Goal: Task Accomplishment & Management: Manage account settings

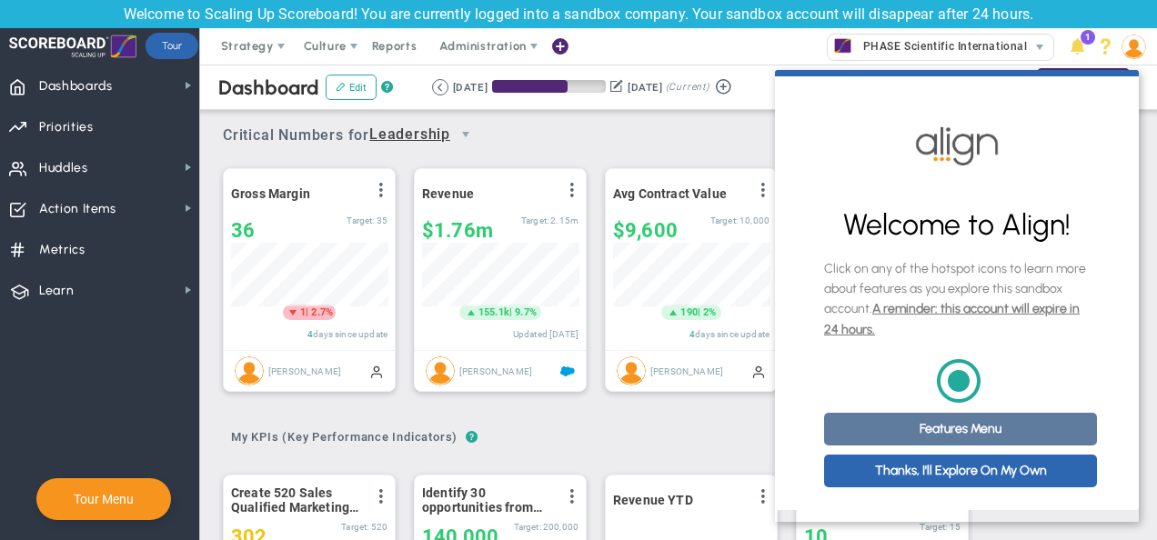
click at [909, 437] on link "Features Menu" at bounding box center [960, 429] width 273 height 33
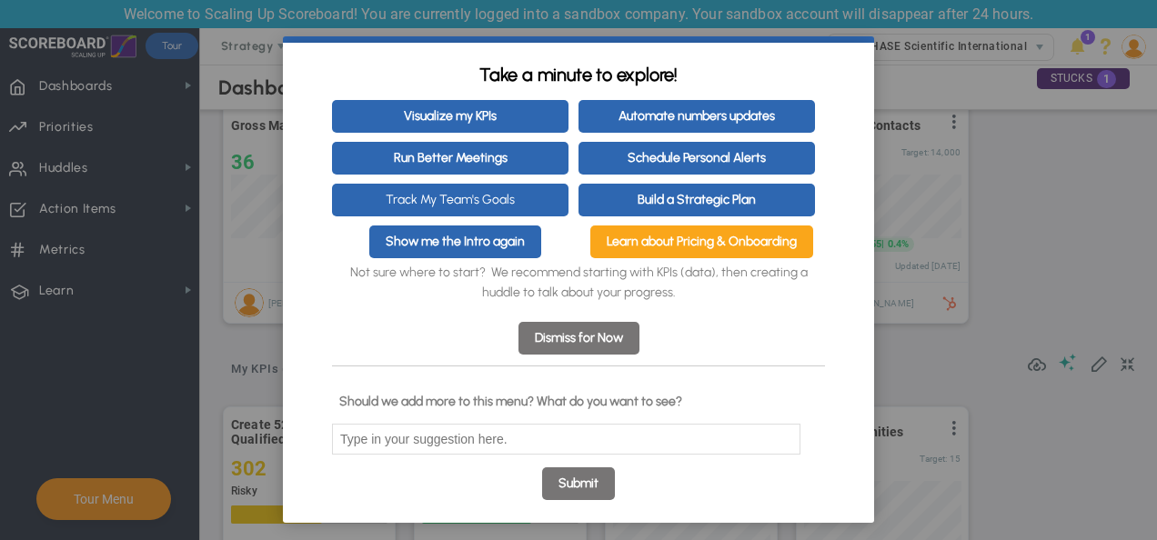
scroll to position [66, 0]
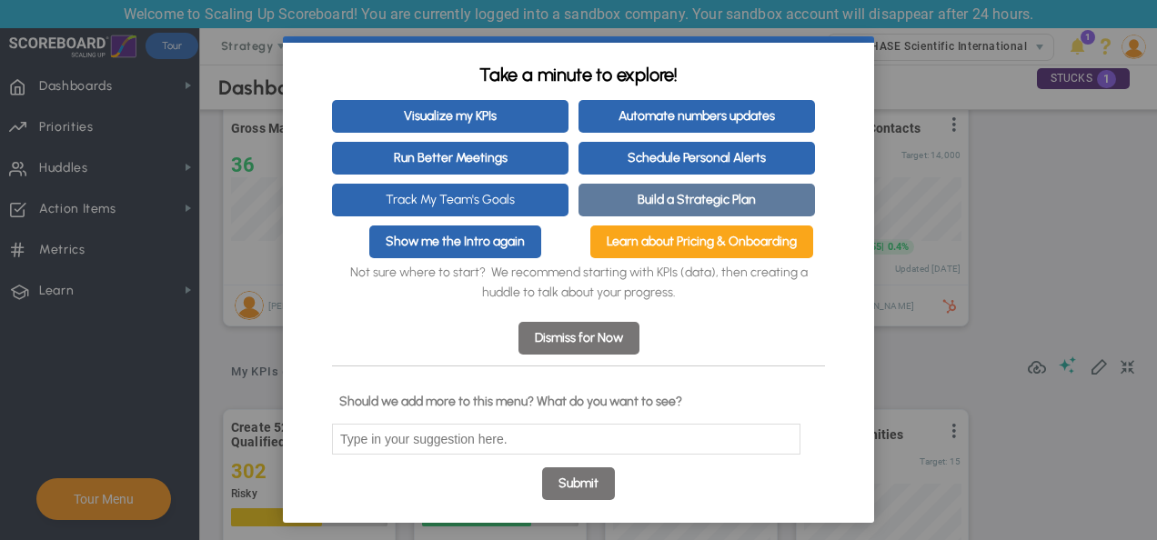
click at [698, 189] on link "Build a Strategic Plan" at bounding box center [697, 200] width 237 height 33
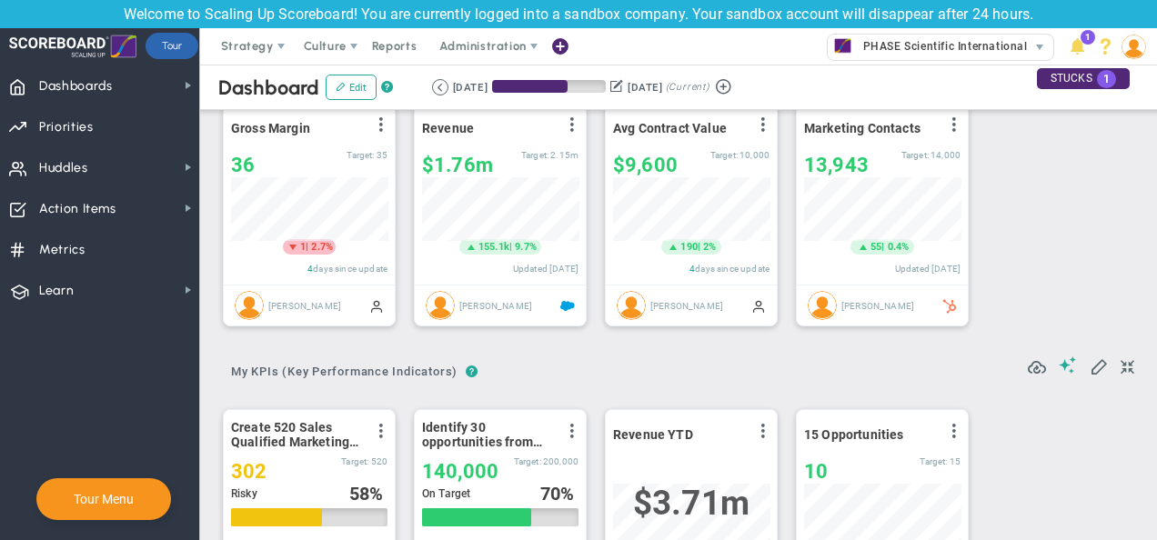
scroll to position [0, 0]
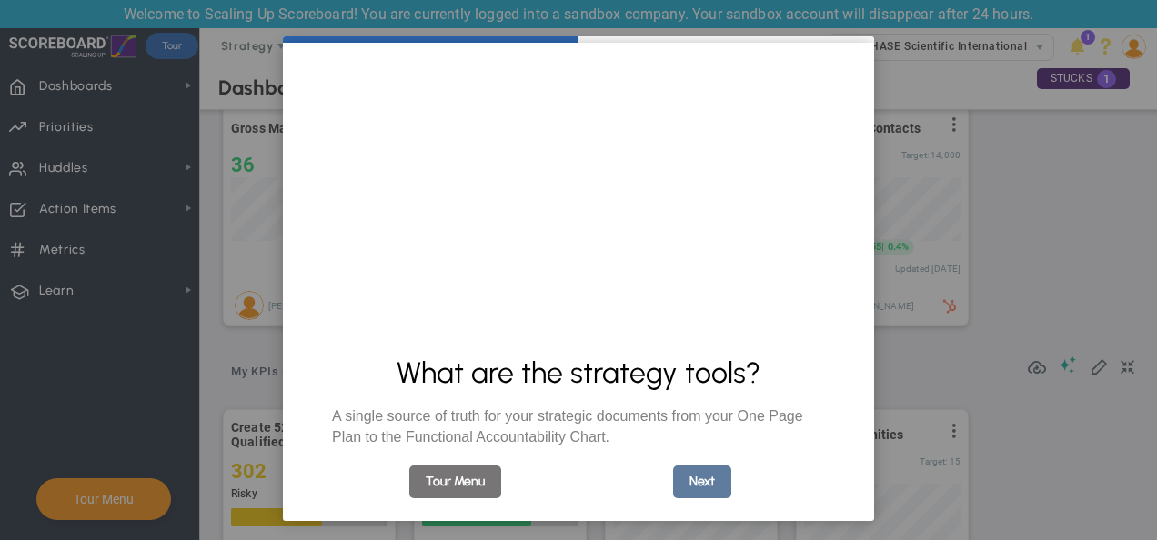
click at [686, 473] on link "Next" at bounding box center [702, 482] width 58 height 33
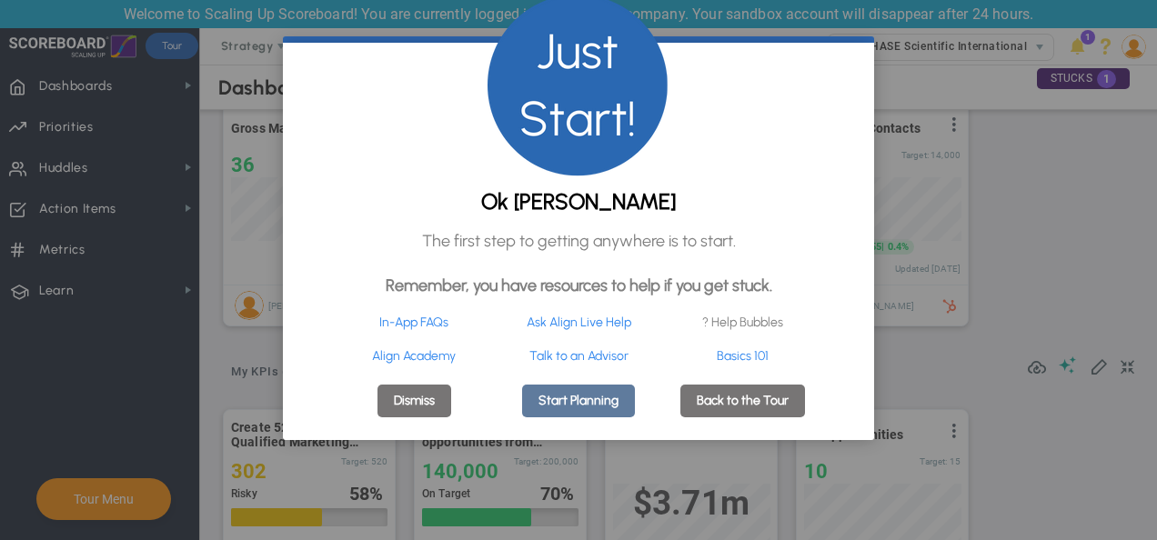
click at [600, 412] on link "Start Planning" at bounding box center [578, 401] width 113 height 33
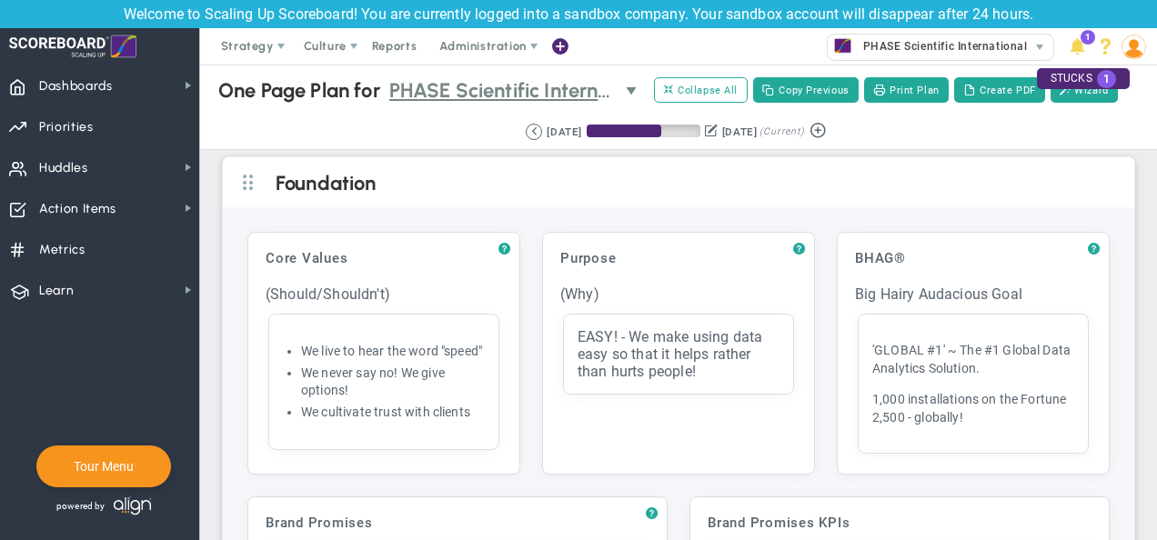
click at [630, 93] on span "select" at bounding box center [633, 91] width 15 height 15
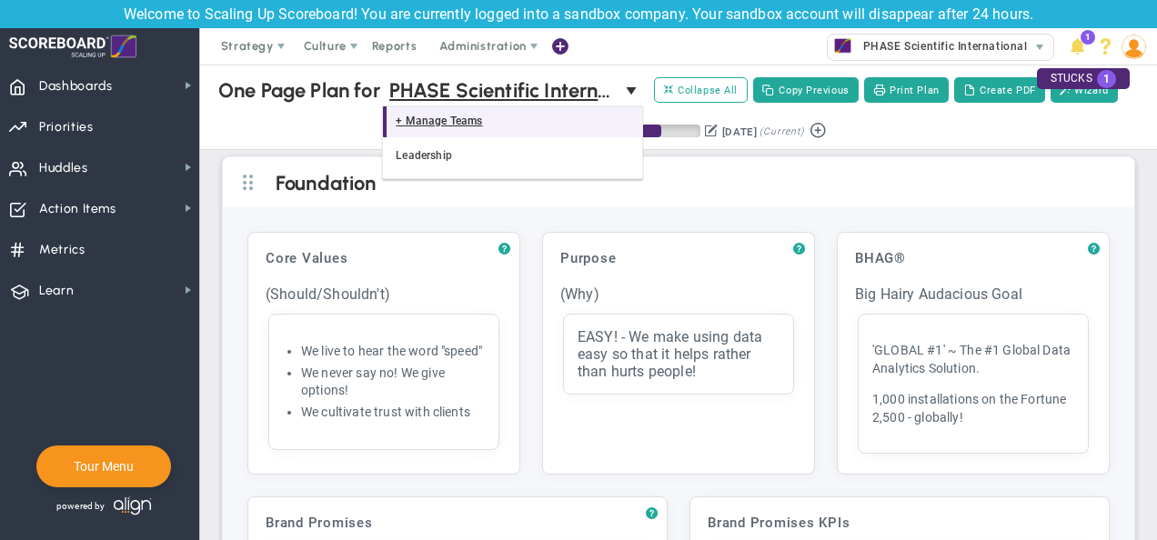
click at [459, 122] on span "+ Manage Teams" at bounding box center [514, 122] width 237 height 24
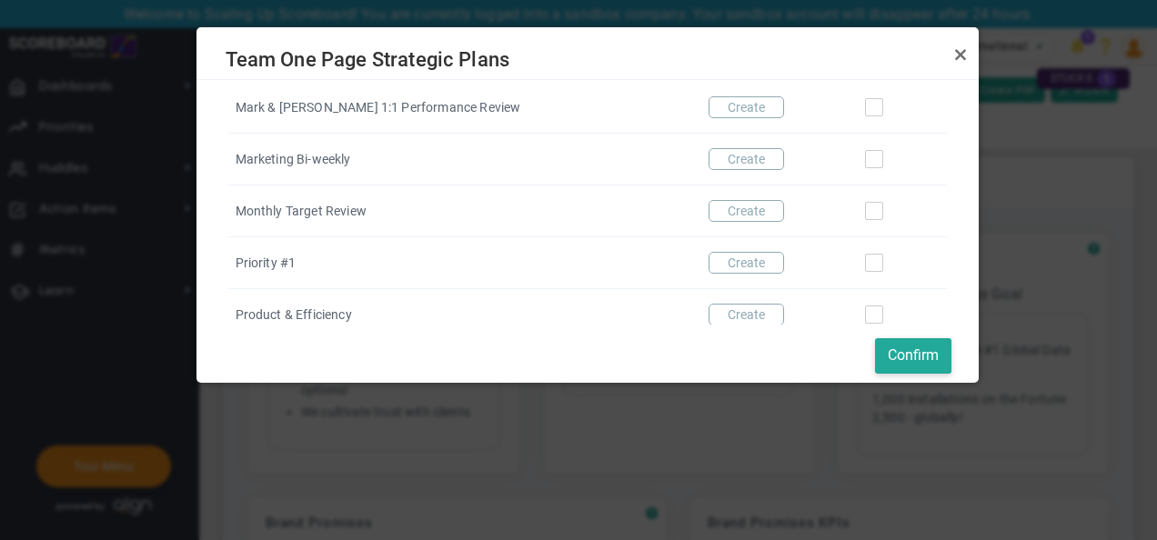
scroll to position [217, 0]
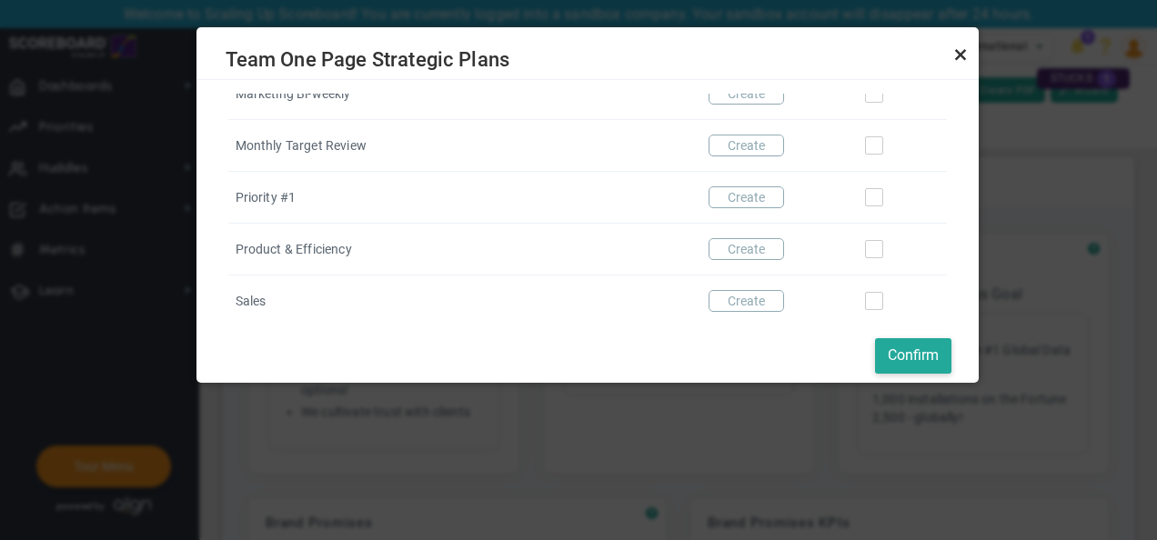
click at [957, 55] on link "Close" at bounding box center [961, 55] width 22 height 22
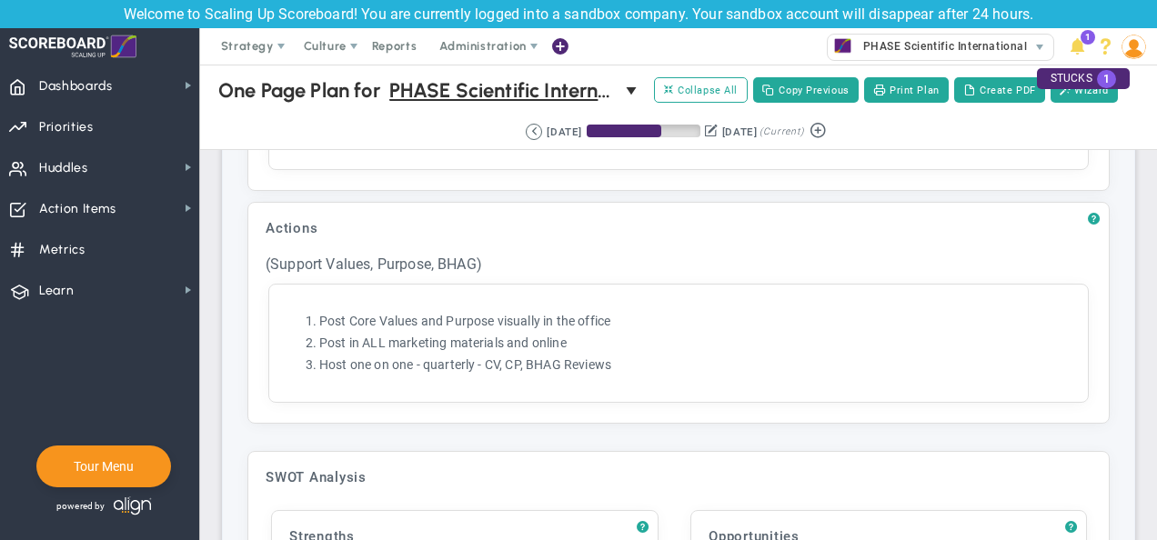
scroll to position [2718, 0]
click at [1088, 218] on span "?" at bounding box center [1094, 220] width 12 height 15
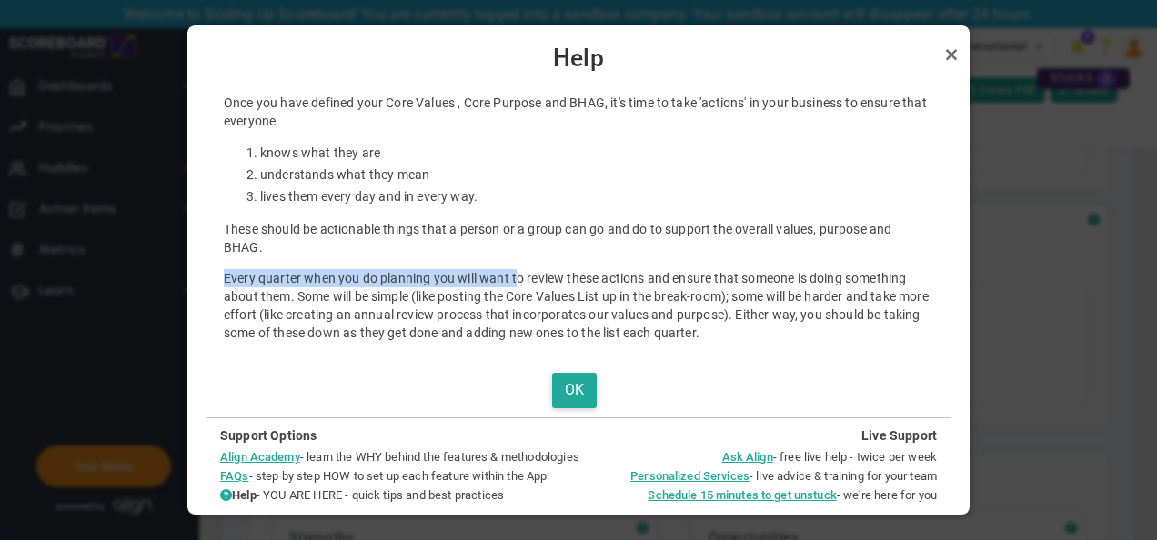
drag, startPoint x: 1084, startPoint y: 218, endPoint x: 518, endPoint y: 257, distance: 567.2
click at [518, 257] on div "Once you have defined your Core Values , Core Purpose and BHAG, it's time to ta…" at bounding box center [579, 218] width 710 height 248
drag, startPoint x: 518, startPoint y: 257, endPoint x: 590, endPoint y: 273, distance: 73.7
click at [590, 273] on p "Every quarter when you do planning you will want to review these actions and en…" at bounding box center [579, 305] width 710 height 73
click at [584, 395] on button "OK" at bounding box center [574, 390] width 45 height 35
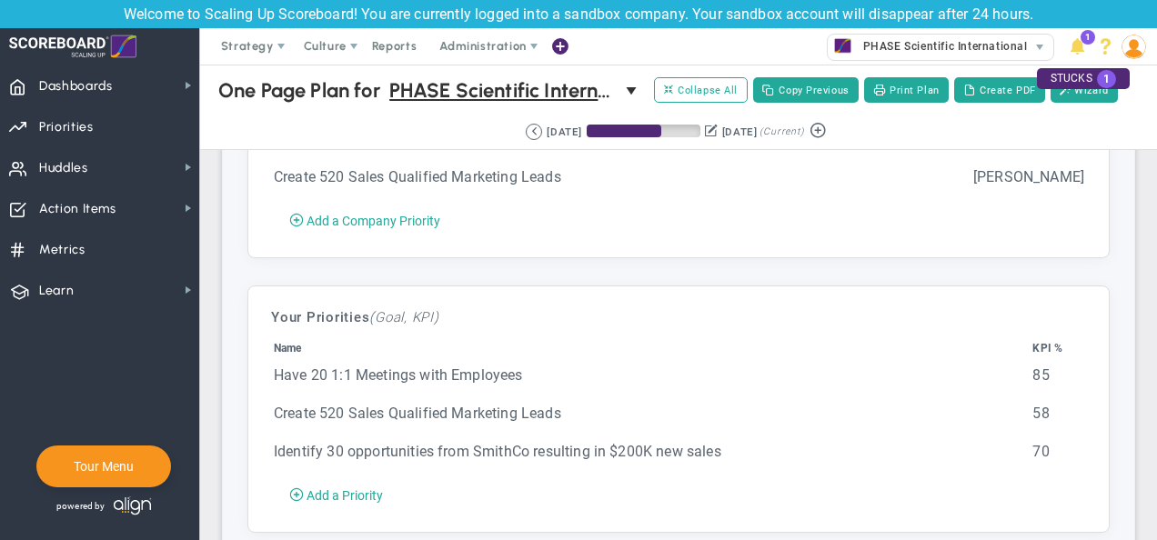
scroll to position [4883, 0]
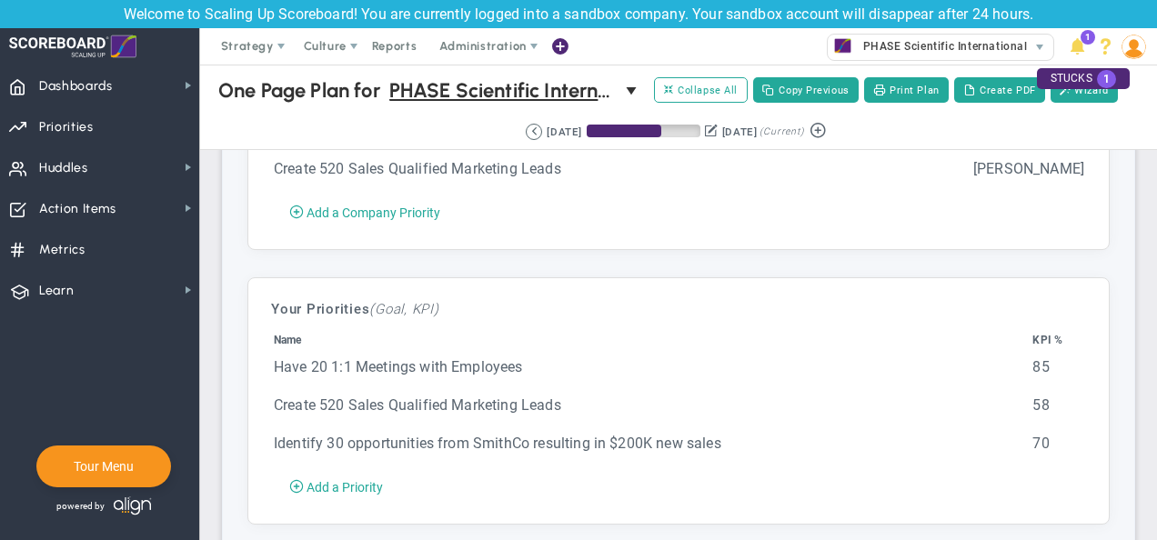
click at [1032, 358] on td "85" at bounding box center [1058, 376] width 53 height 36
drag, startPoint x: 1027, startPoint y: 354, endPoint x: 1048, endPoint y: 359, distance: 21.6
click at [1048, 359] on td "85" at bounding box center [1058, 376] width 53 height 36
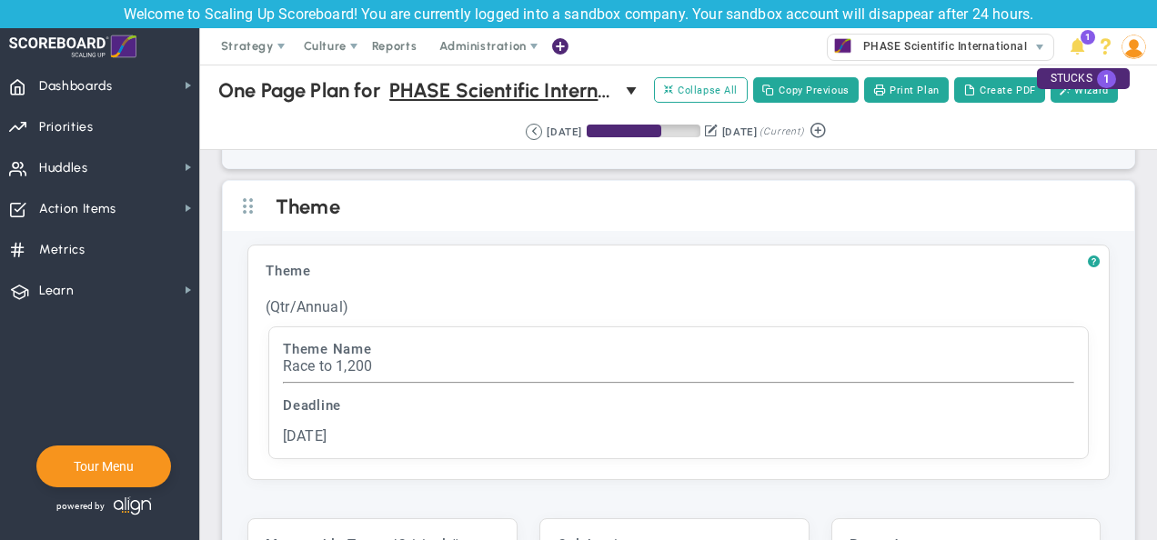
scroll to position [4915, 0]
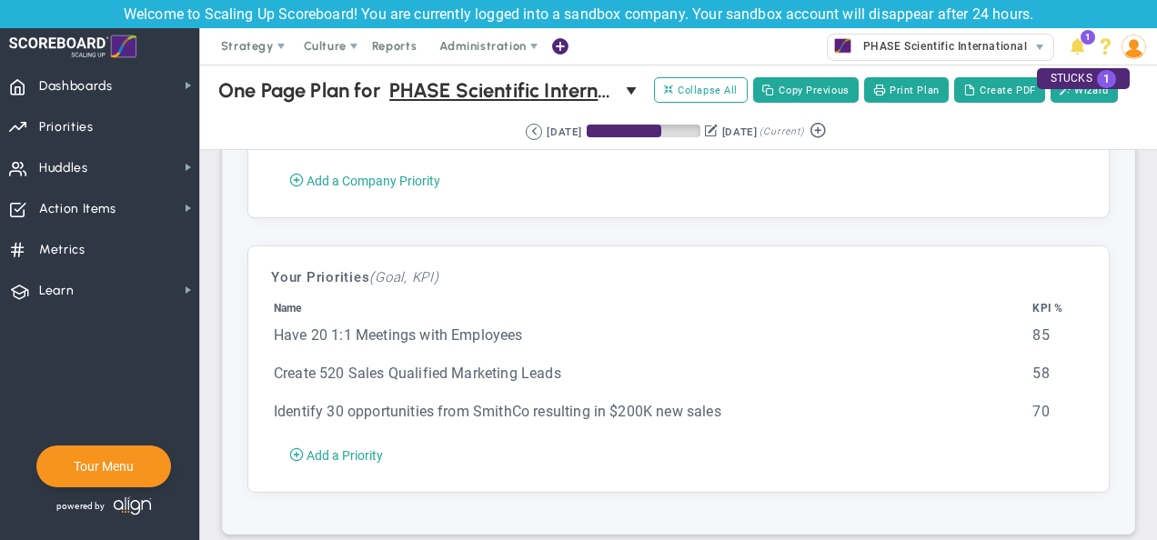
click at [775, 364] on td "Create 520 Sales Qualified Marketing Leads" at bounding box center [651, 382] width 757 height 36
click at [464, 327] on td "Have 20 1:1 Meetings with Employees" at bounding box center [651, 344] width 757 height 36
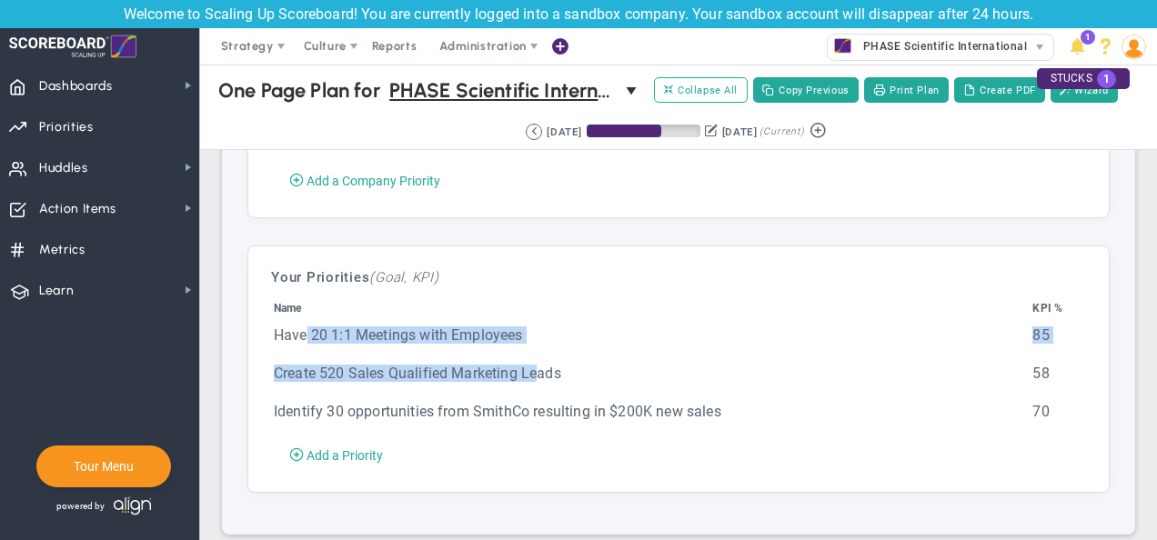
drag, startPoint x: 308, startPoint y: 326, endPoint x: 537, endPoint y: 358, distance: 231.6
click at [537, 358] on tbody "Have 20 1:1 Meetings with Employees 85 Create 520 Sales Qualified Marketing Lea…" at bounding box center [679, 382] width 812 height 113
click at [537, 364] on td "Create 520 Sales Qualified Marketing Leads" at bounding box center [651, 382] width 757 height 36
click at [1032, 326] on td "85" at bounding box center [1058, 344] width 53 height 36
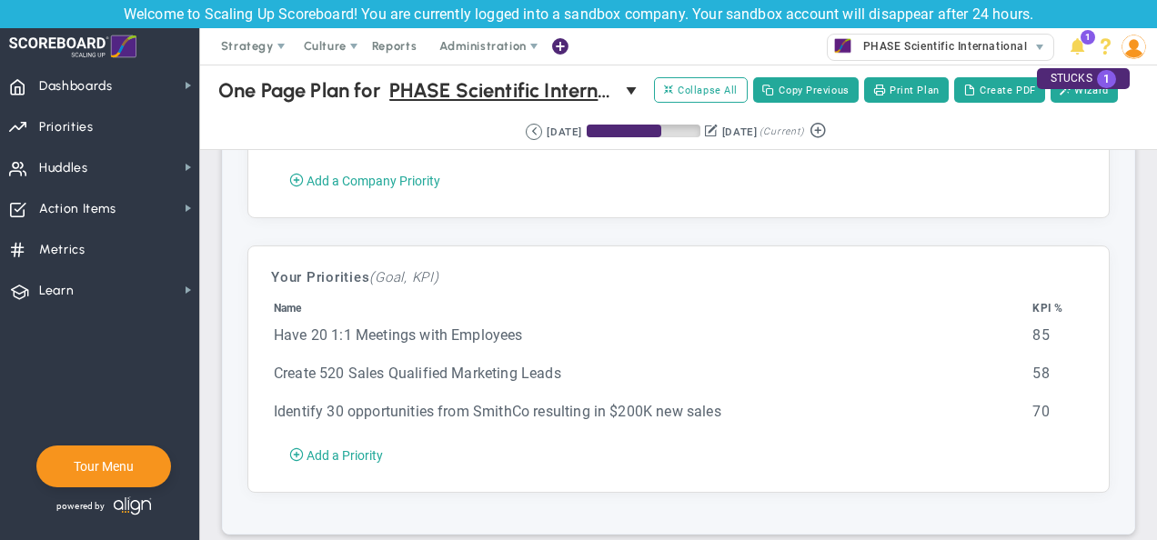
click at [913, 338] on td "Have 20 1:1 Meetings with Employees" at bounding box center [651, 344] width 757 height 36
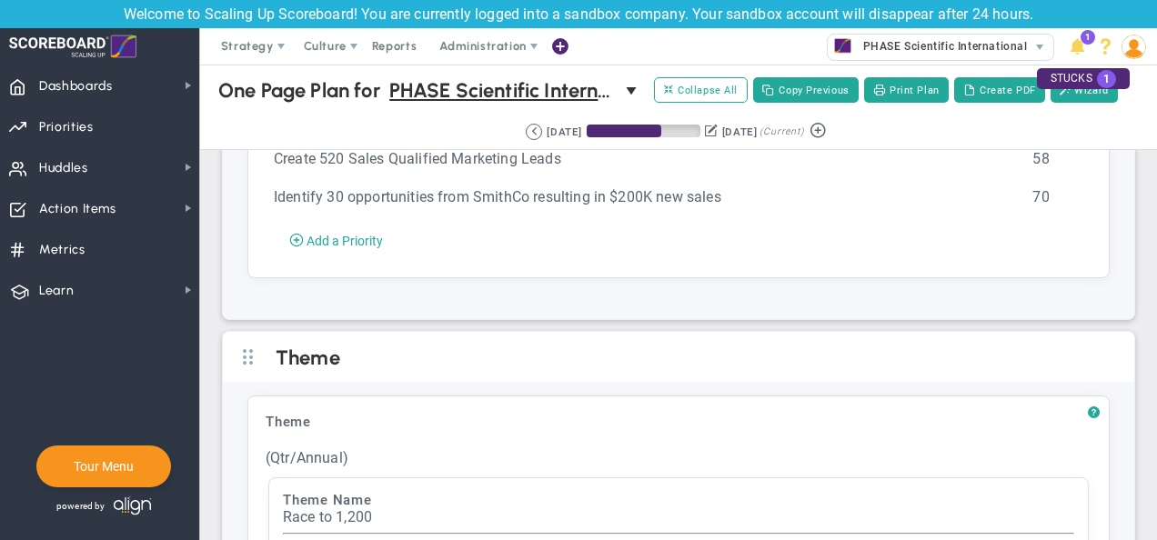
scroll to position [5129, 0]
click at [344, 234] on span "Add a Priority" at bounding box center [345, 241] width 76 height 15
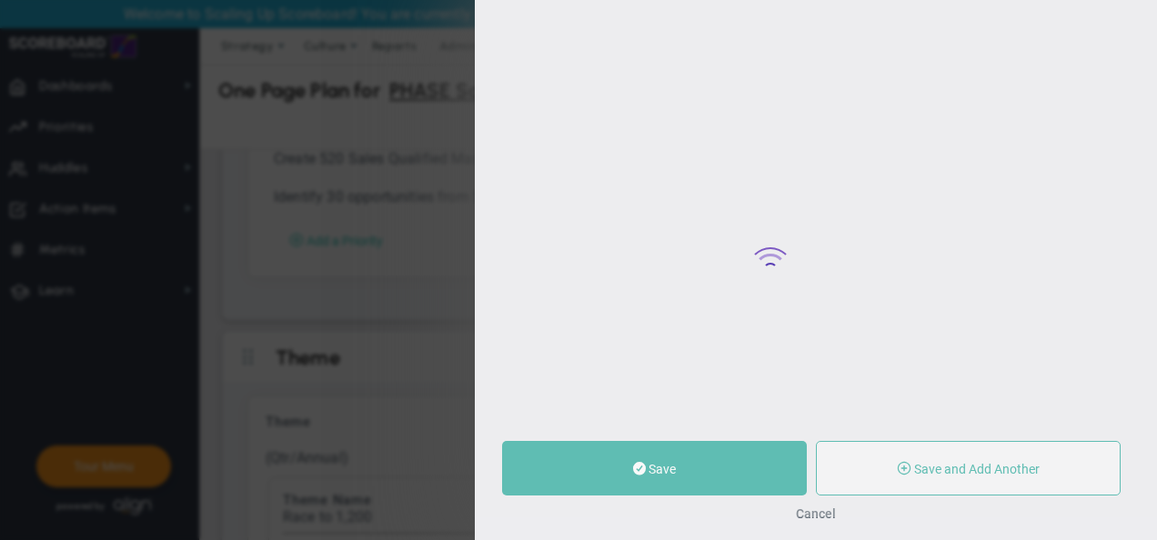
type input "0"
radio input "true"
type input "[PERSON_NAME]"
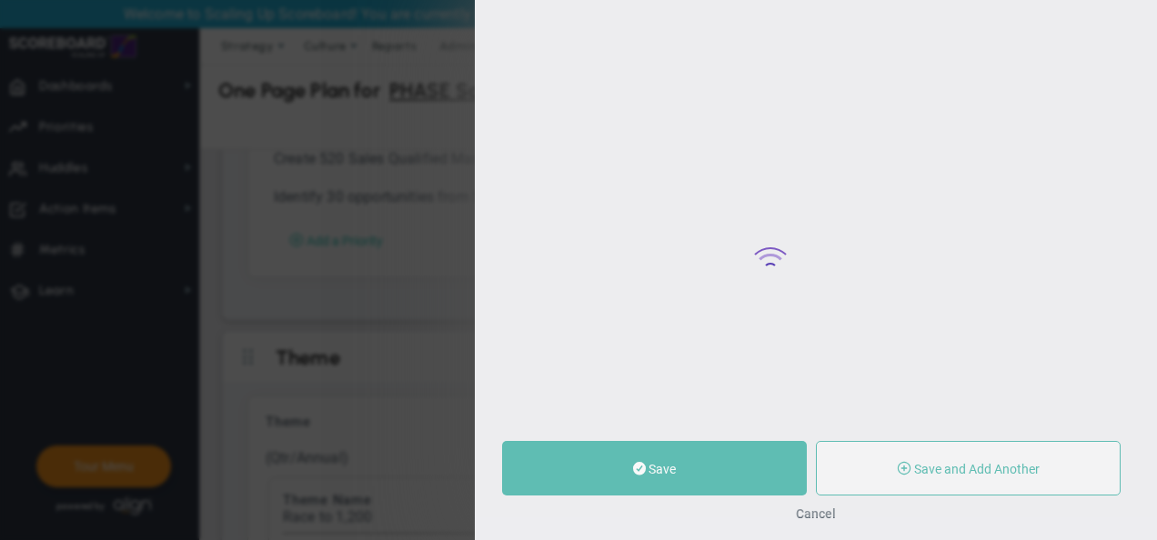
type input "0"
radio input "true"
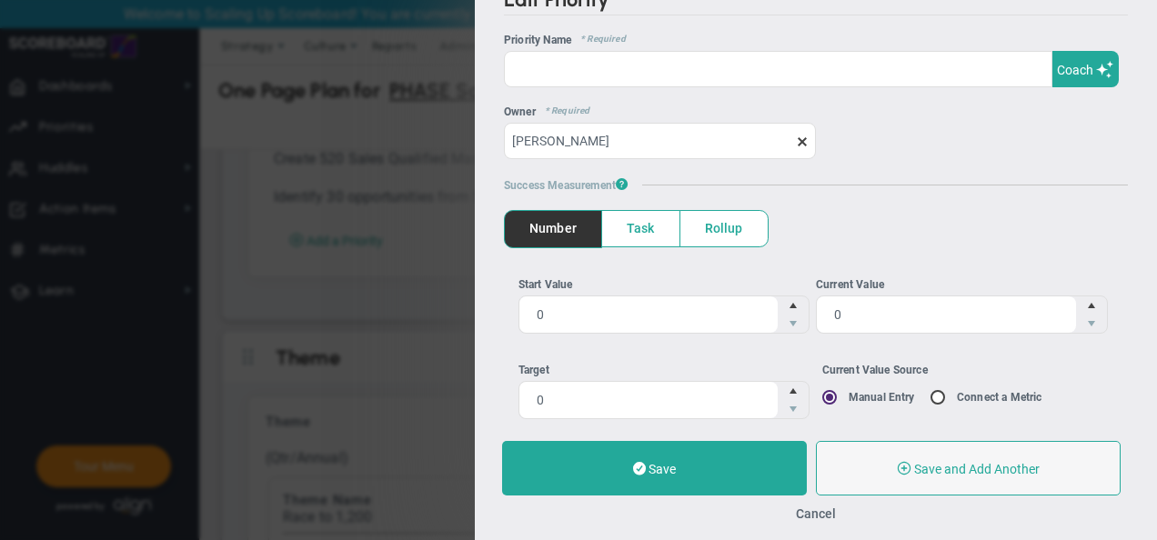
scroll to position [160, 0]
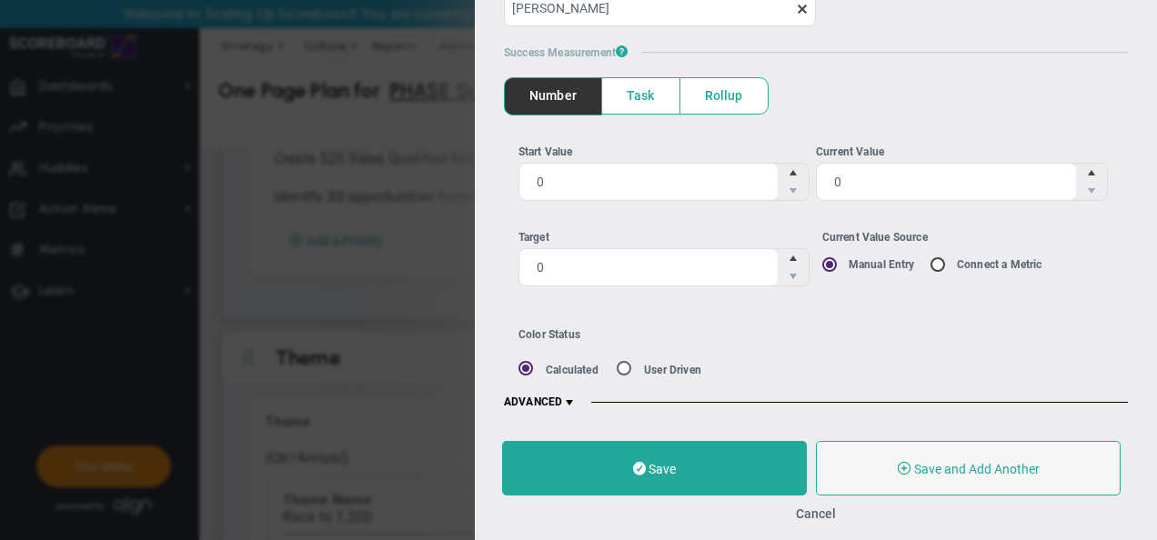
click at [544, 397] on span "ADVANCED" at bounding box center [540, 403] width 73 height 15
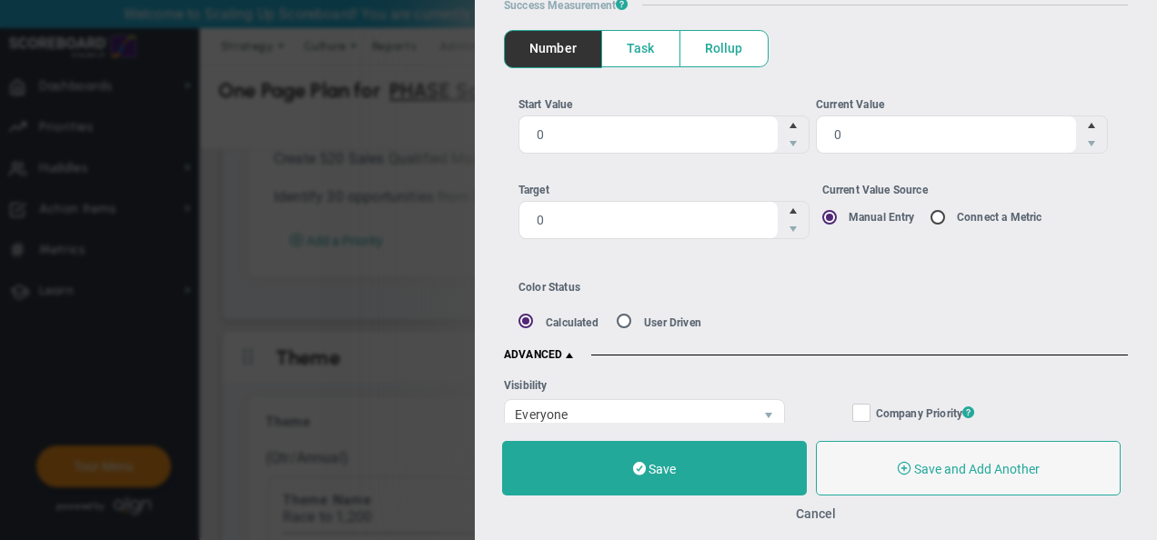
scroll to position [209, 0]
click at [574, 357] on span at bounding box center [569, 354] width 15 height 15
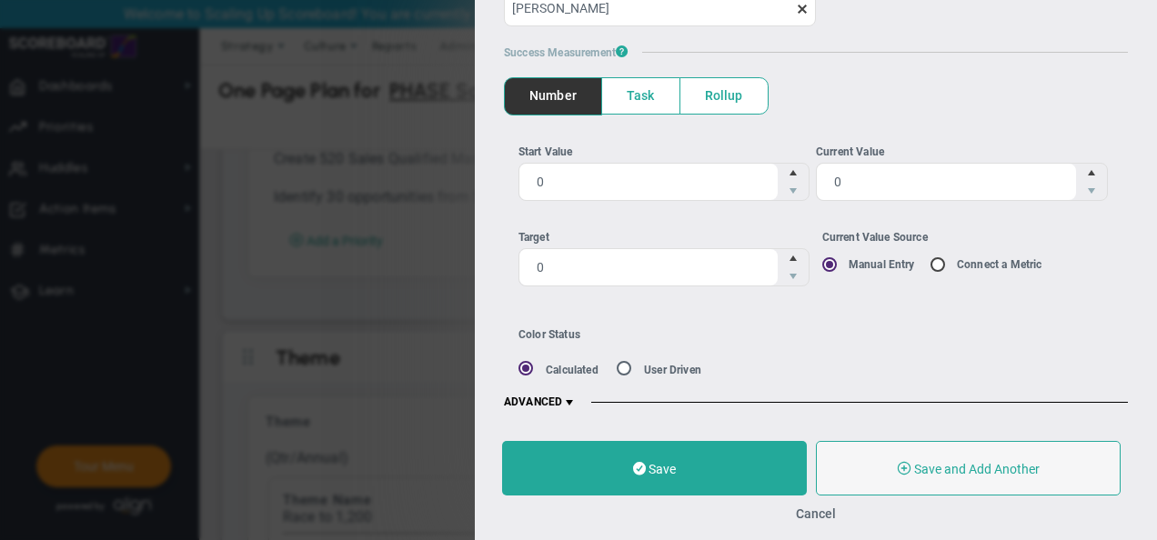
scroll to position [160, 0]
click at [801, 527] on div "Save Save and Add Another Save and Add Child Cancel" at bounding box center [816, 481] width 682 height 117
click at [803, 520] on button "Cancel" at bounding box center [816, 514] width 40 height 15
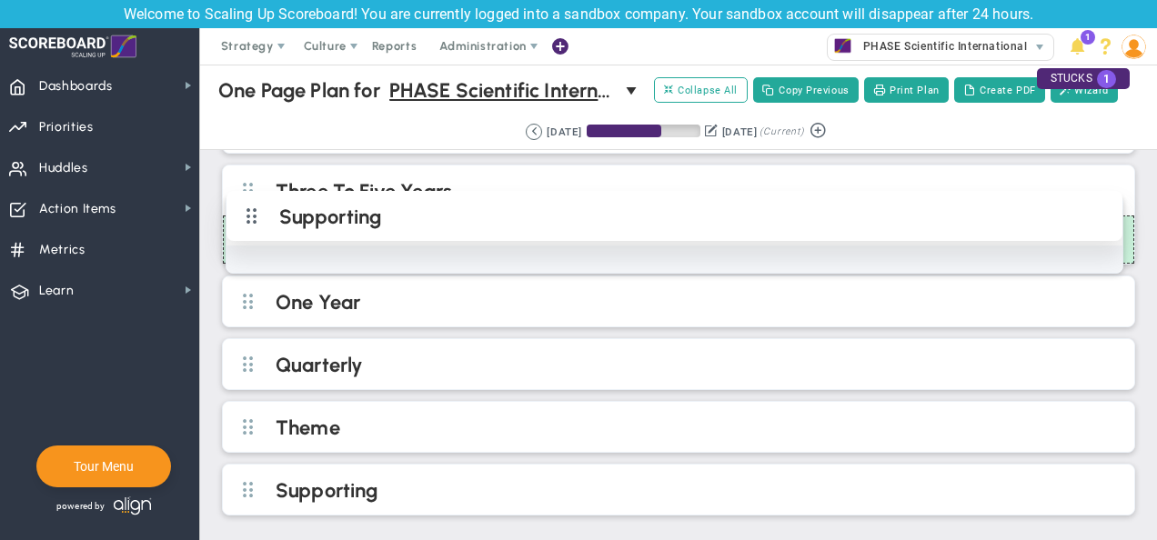
scroll to position [45, 0]
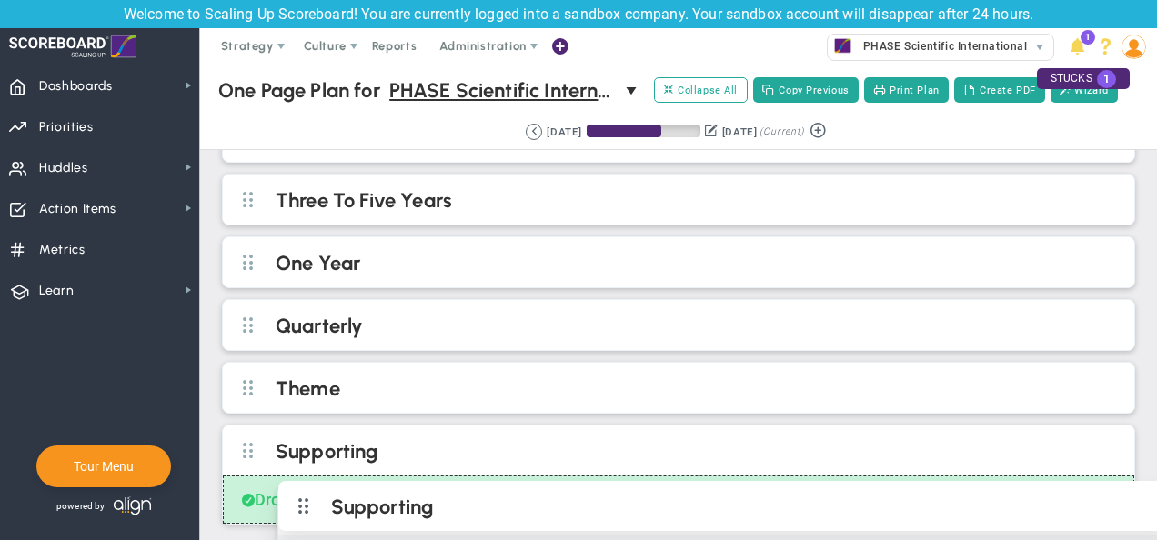
drag, startPoint x: 257, startPoint y: 222, endPoint x: 299, endPoint y: 500, distance: 281.7
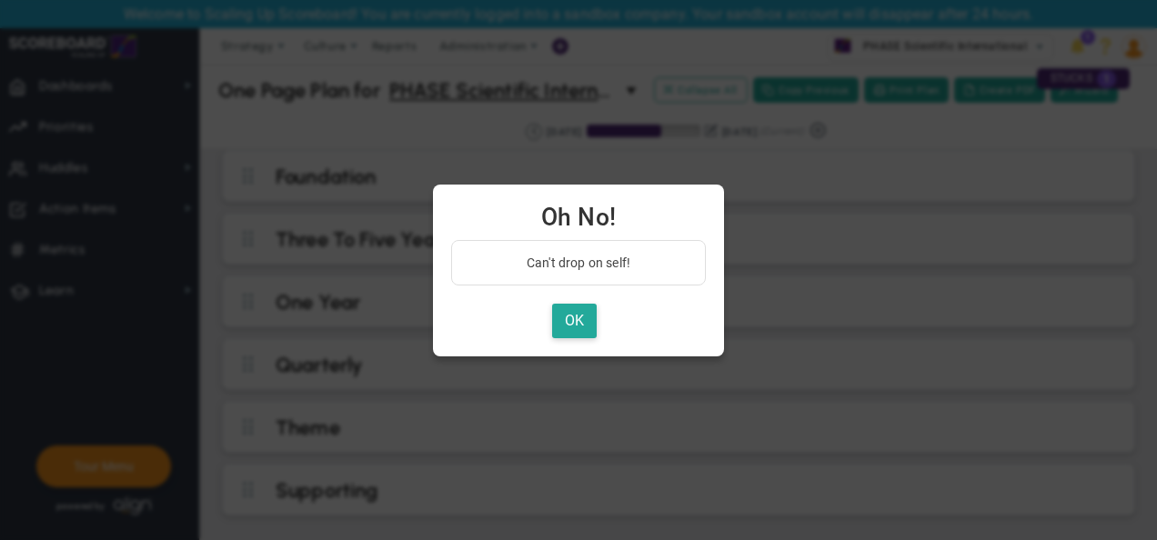
scroll to position [0, 0]
click at [575, 318] on button "OK" at bounding box center [574, 321] width 45 height 35
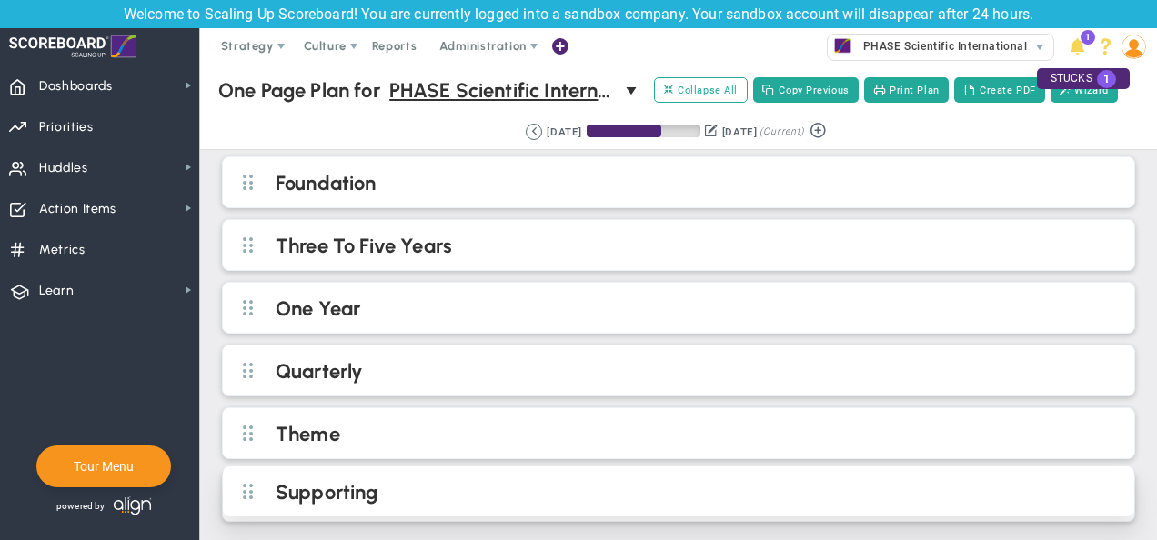
click at [292, 482] on h2 "Supporting" at bounding box center [694, 493] width 836 height 27
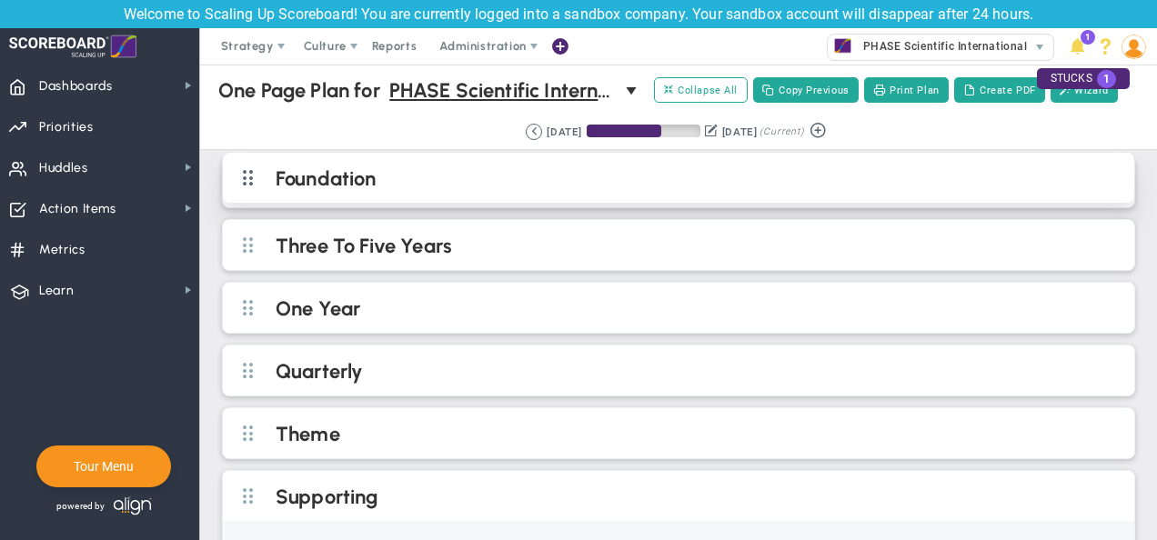
click at [254, 182] on span at bounding box center [247, 178] width 39 height 46
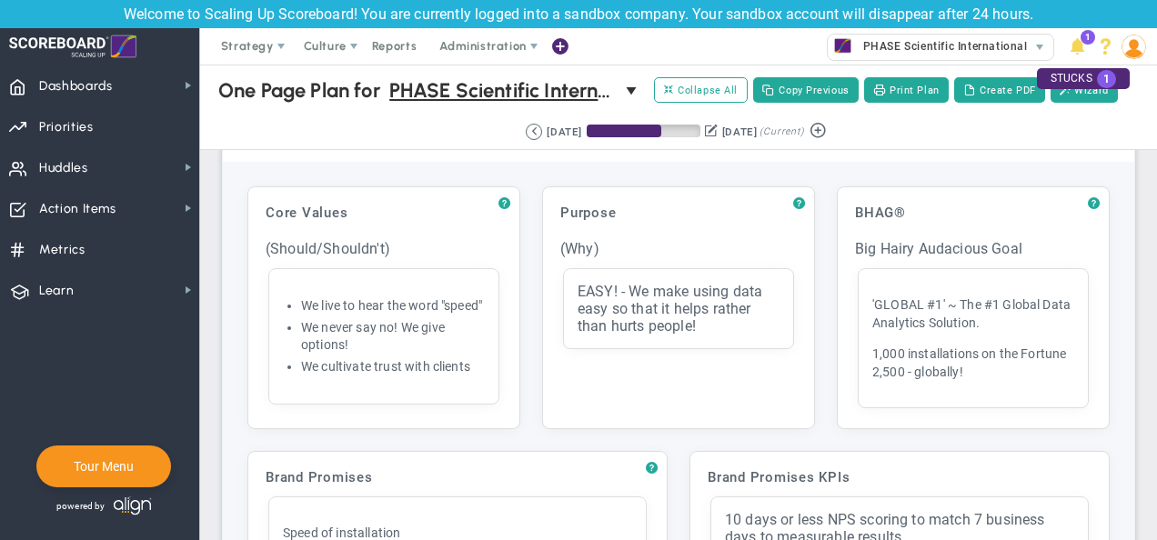
scroll to position [46, 0]
click at [499, 200] on span "?" at bounding box center [505, 203] width 12 height 15
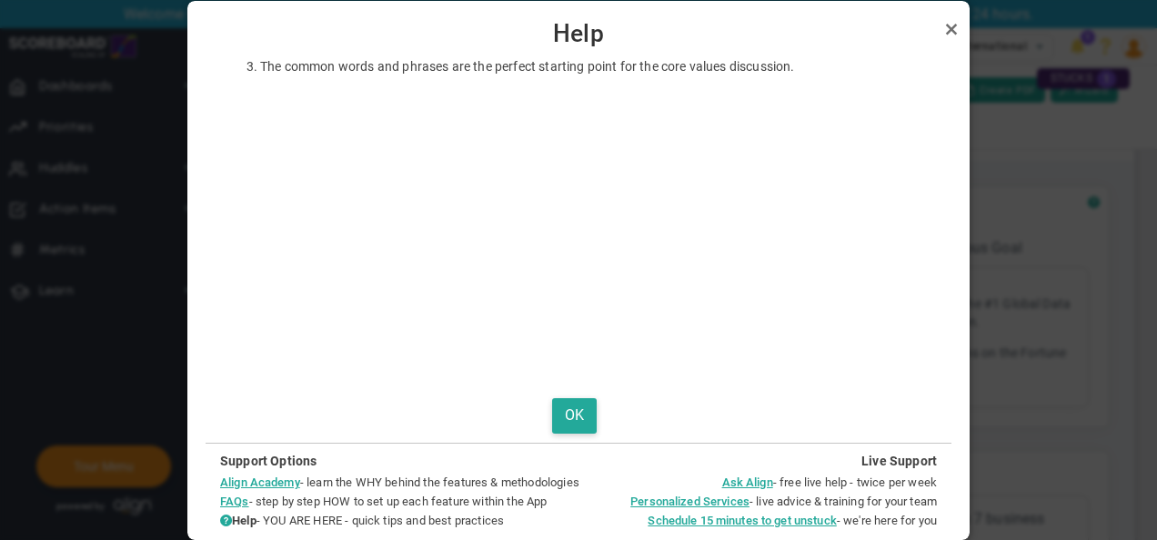
scroll to position [163, 0]
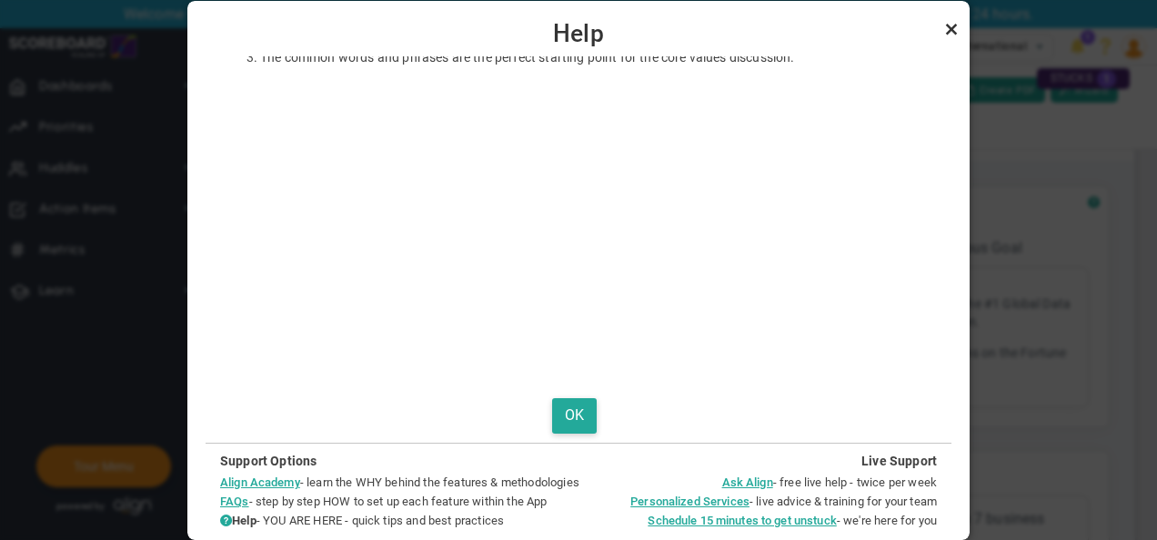
click at [950, 30] on link "Close" at bounding box center [952, 29] width 22 height 22
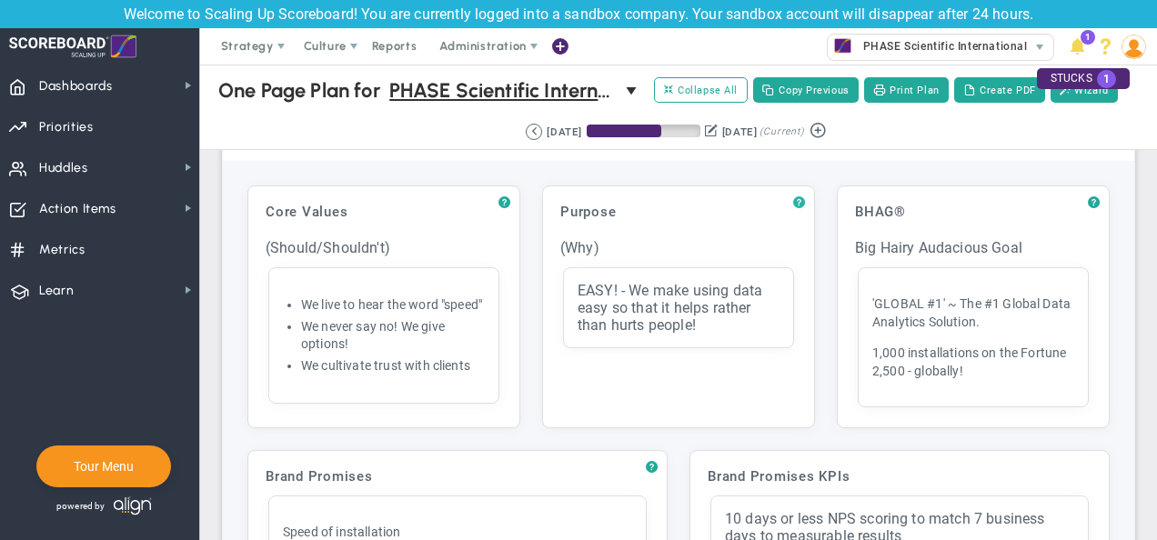
click at [793, 197] on span "?" at bounding box center [799, 203] width 12 height 15
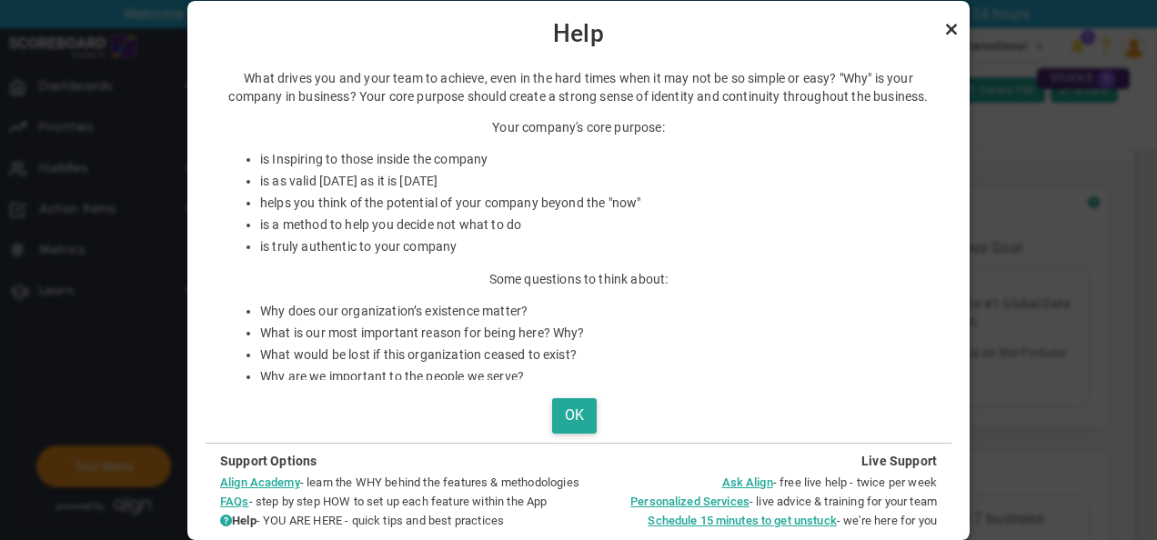
click at [954, 25] on link "Close" at bounding box center [952, 29] width 22 height 22
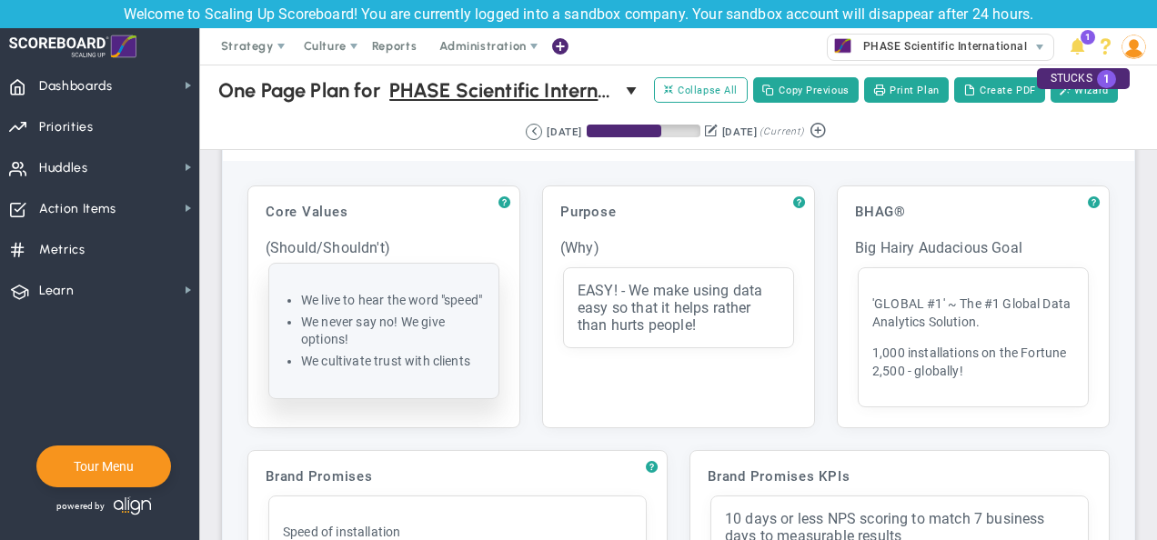
click at [343, 348] on li "We never say no! We give options!" at bounding box center [393, 331] width 184 height 35
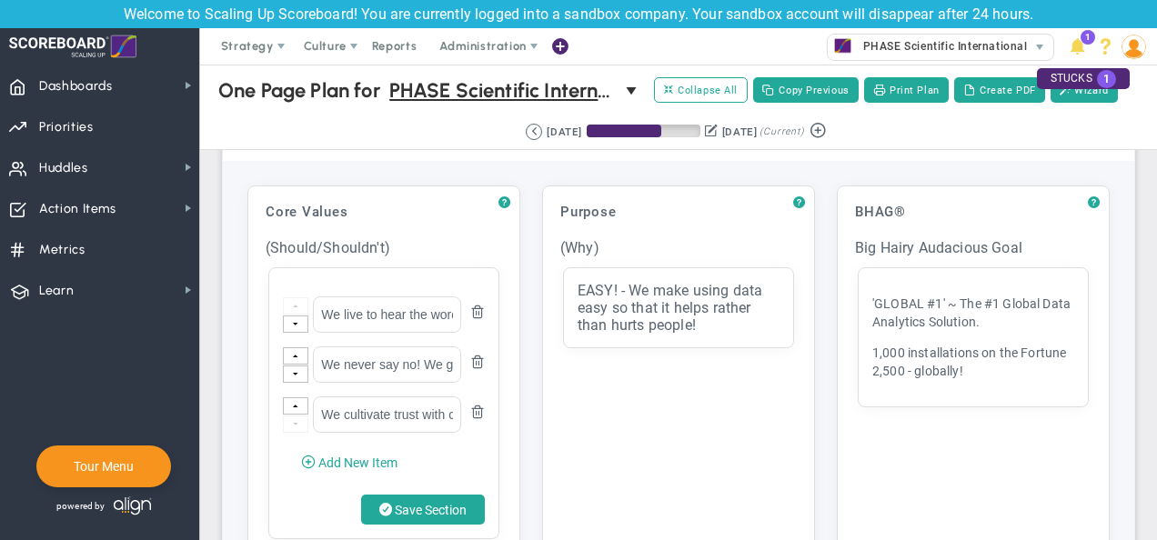
click at [382, 163] on div "? Core Values Click to add header Core Values Core Values No header added Core …" at bounding box center [679, 484] width 912 height 647
click at [264, 51] on span "Strategy" at bounding box center [247, 46] width 53 height 14
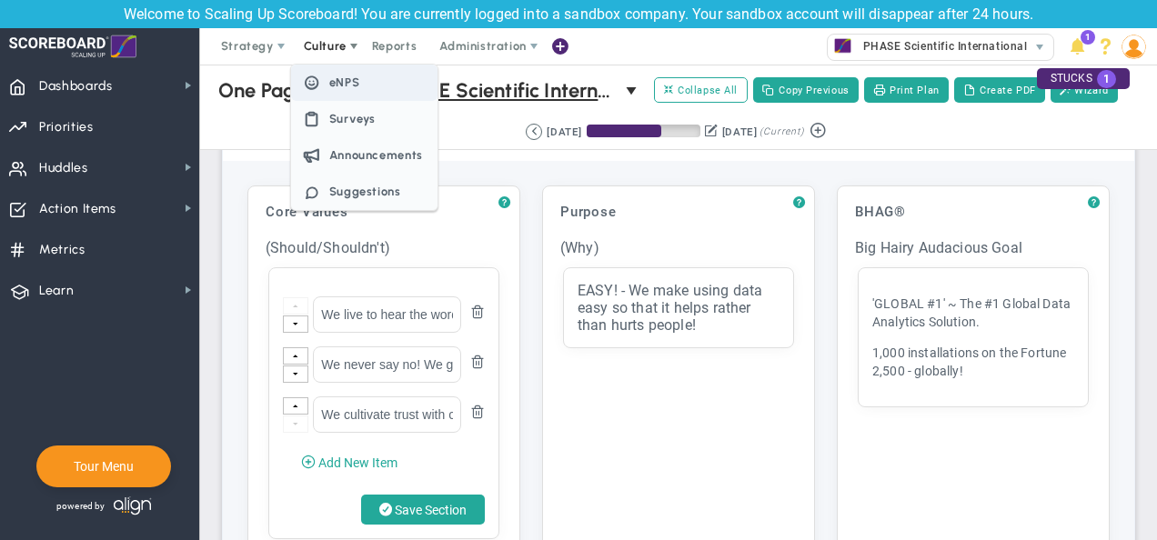
click at [345, 83] on span "eNPS" at bounding box center [344, 83] width 31 height 14
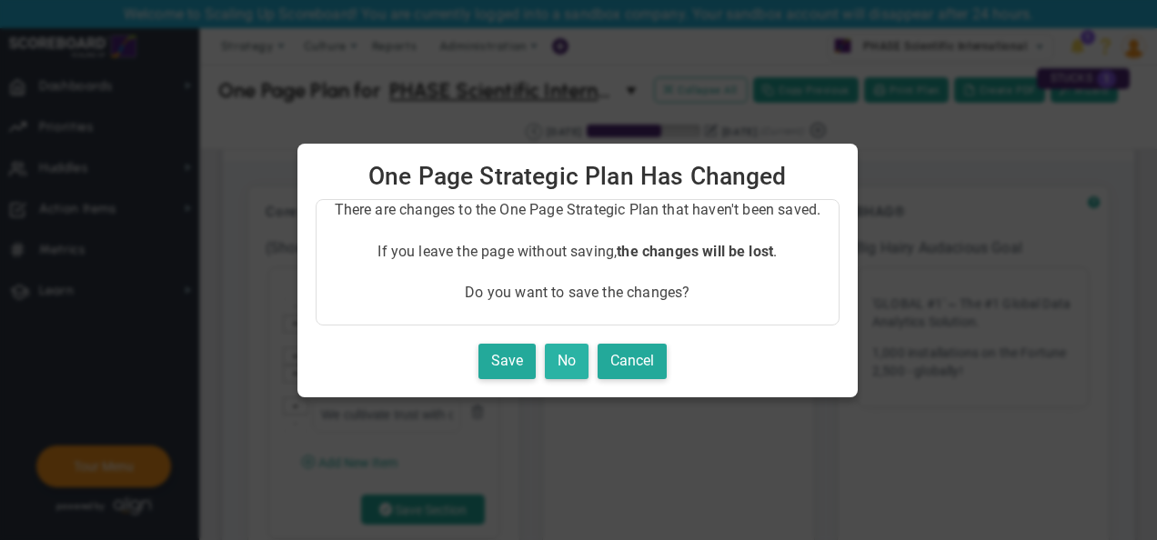
click at [570, 358] on button "No" at bounding box center [567, 361] width 44 height 35
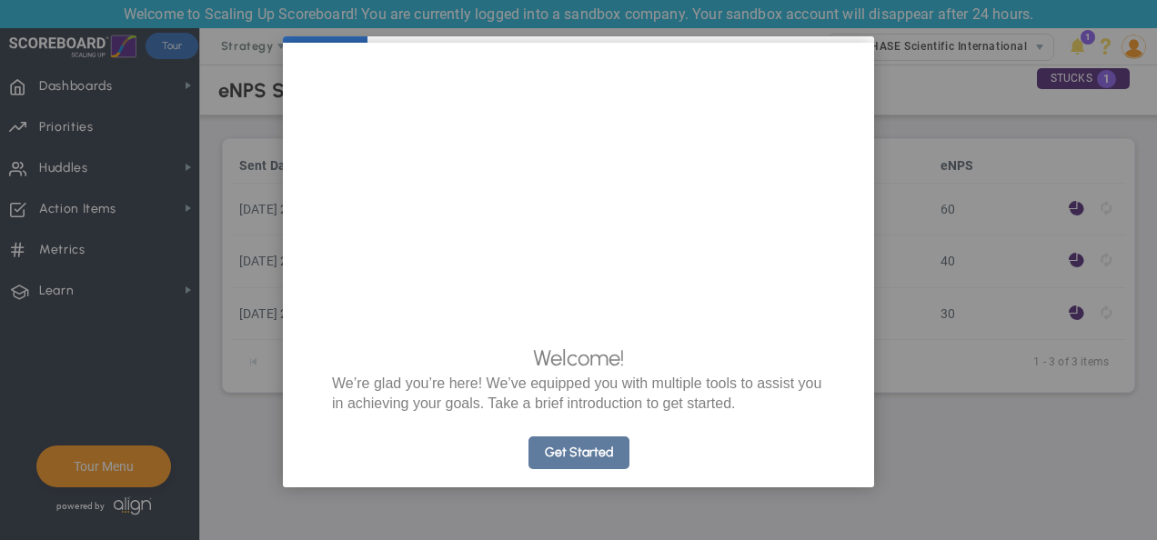
click at [590, 469] on link "Get Started" at bounding box center [579, 453] width 101 height 33
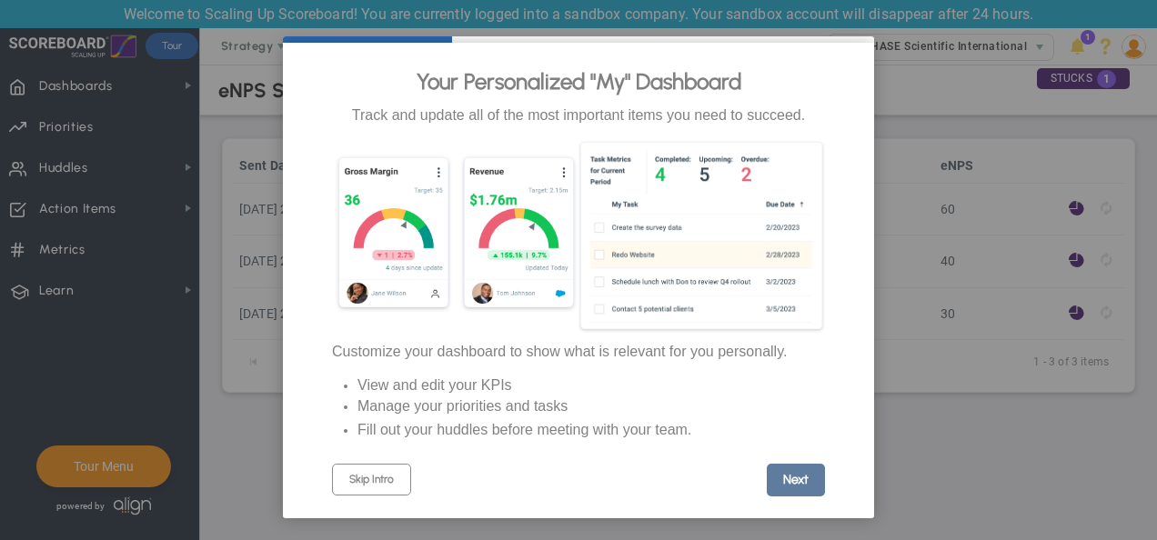
click at [772, 478] on link "Next" at bounding box center [796, 480] width 58 height 33
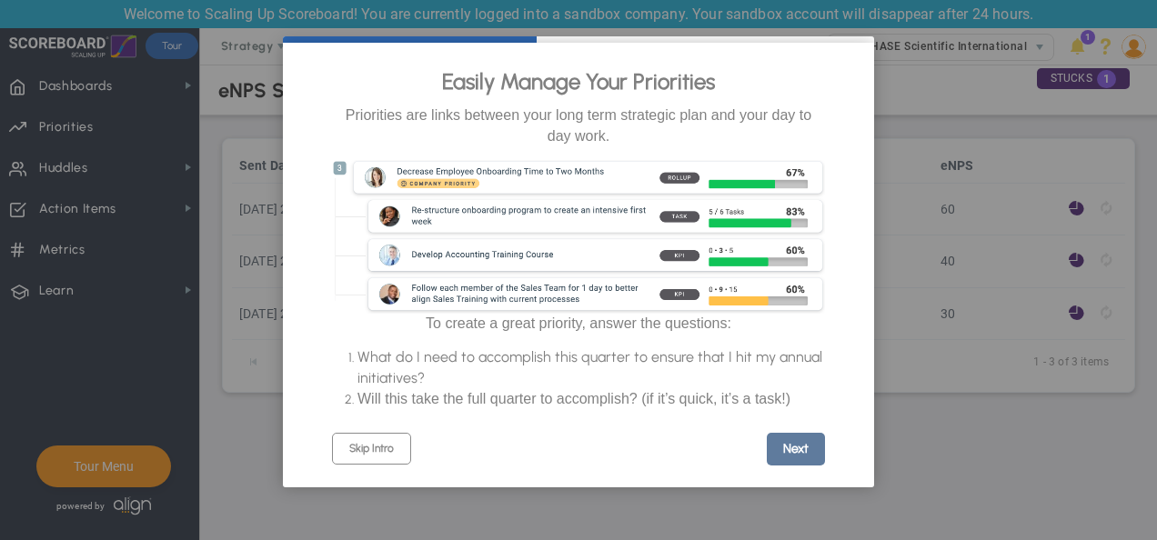
click at [784, 448] on link "Next" at bounding box center [796, 449] width 58 height 33
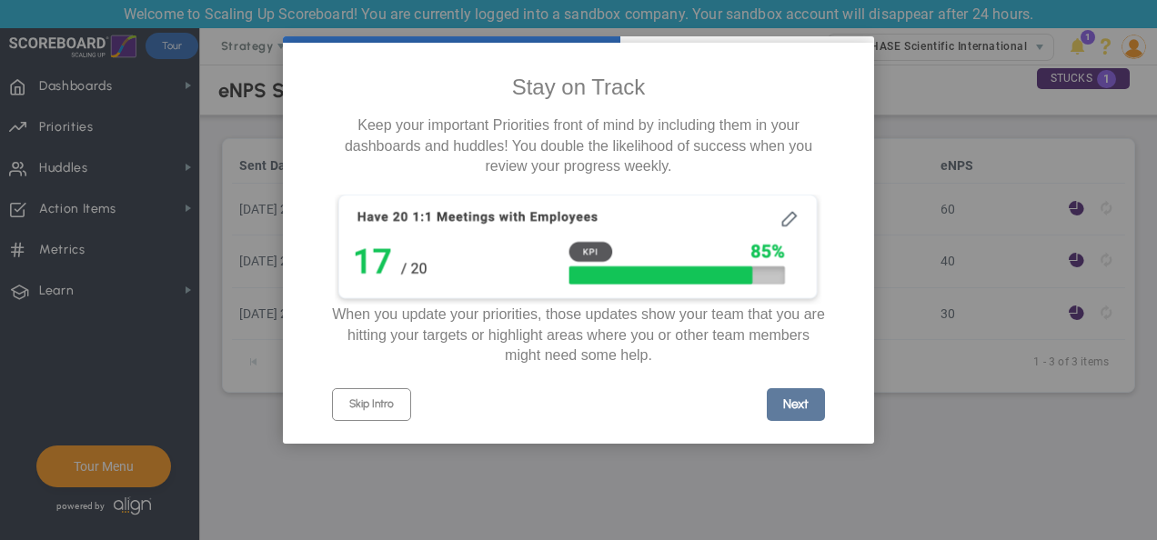
click at [808, 416] on link "Next" at bounding box center [796, 404] width 58 height 33
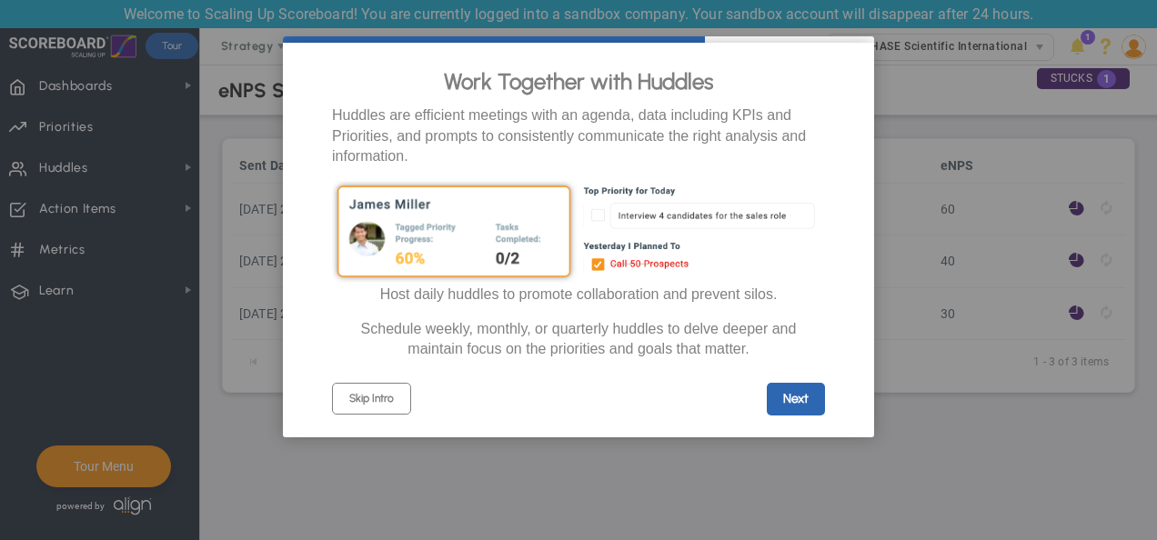
click at [808, 416] on link "Next" at bounding box center [796, 399] width 58 height 33
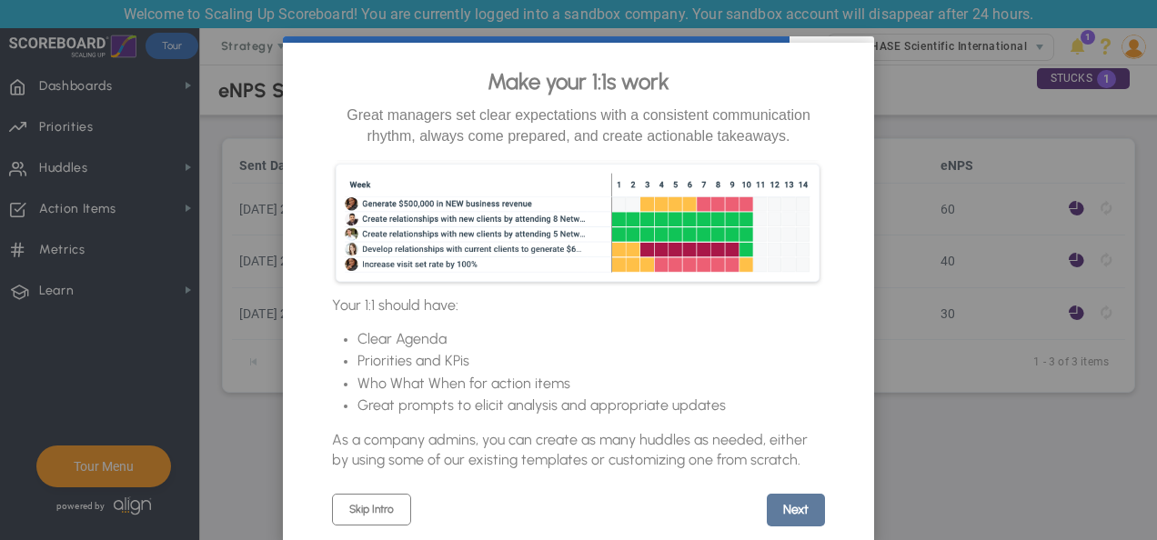
click at [802, 510] on link "Next" at bounding box center [796, 510] width 58 height 33
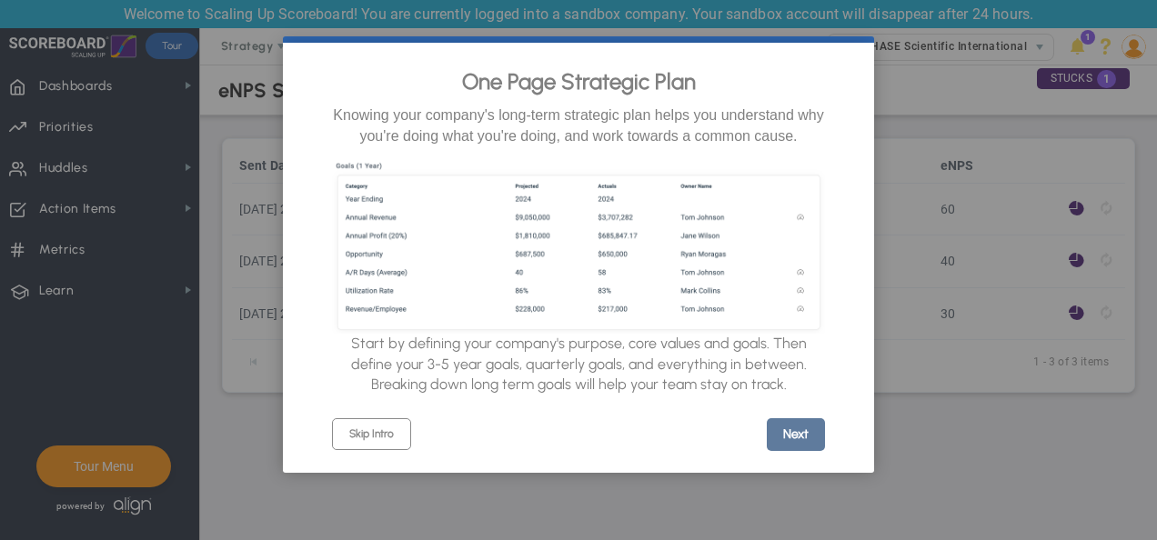
click at [790, 445] on link "Next" at bounding box center [796, 435] width 58 height 33
